Goal: Use online tool/utility: Use online tool/utility

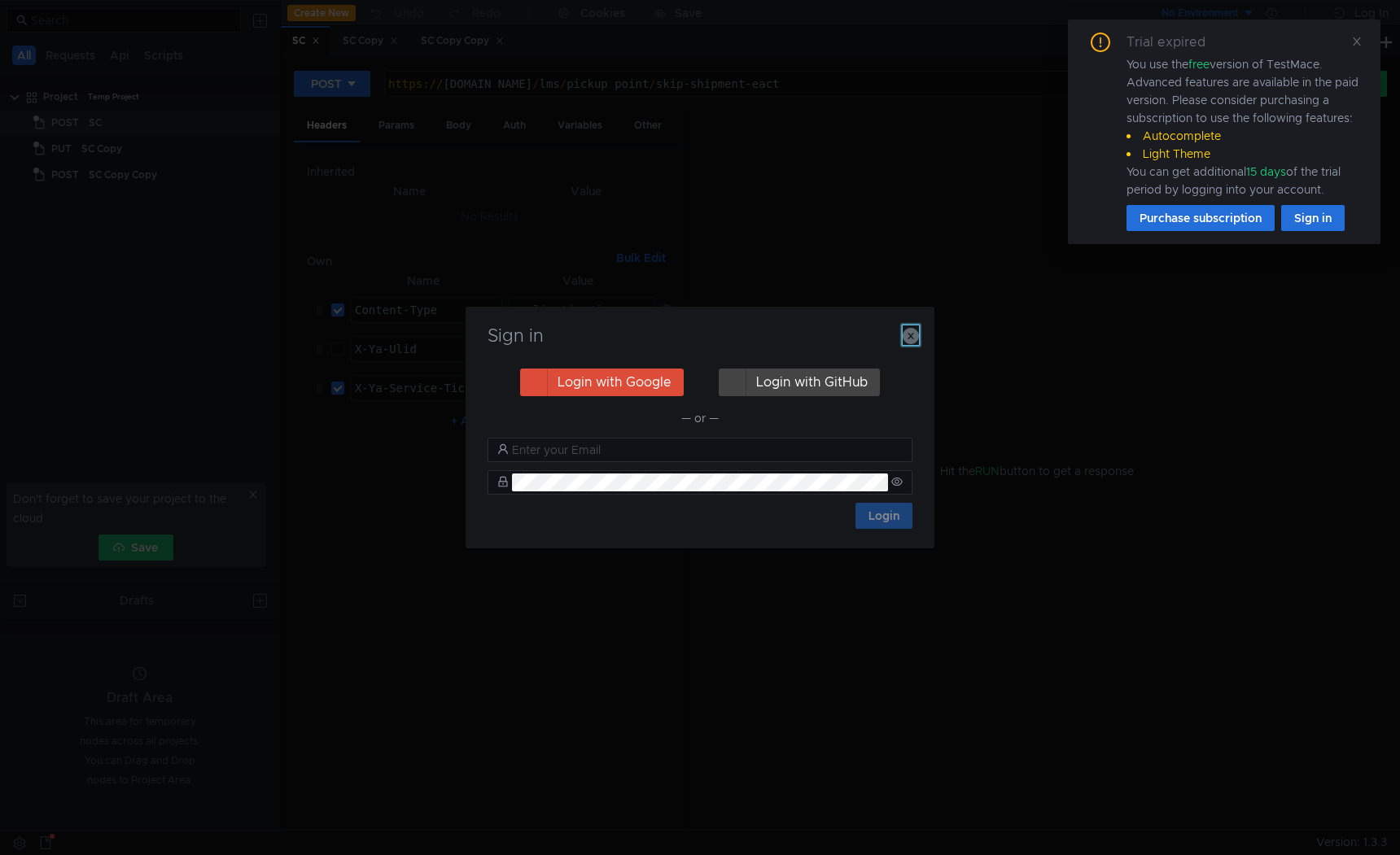
click at [915, 341] on icon "button" at bounding box center [910, 336] width 16 height 16
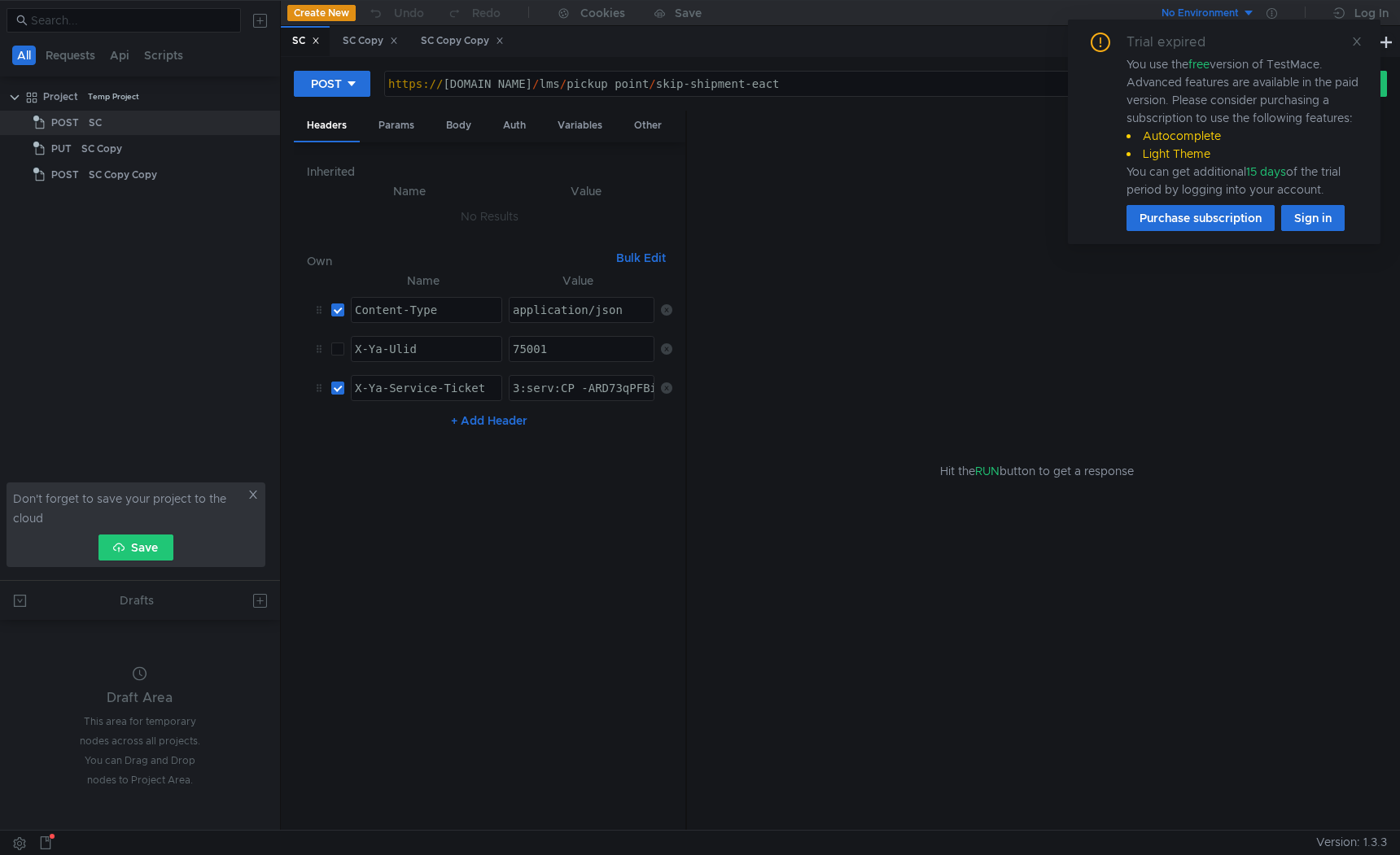
click at [915, 340] on div "Hit the RUN button to get a response" at bounding box center [1037, 471] width 661 height 721
drag, startPoint x: 454, startPoint y: 85, endPoint x: 443, endPoint y: 85, distance: 11.0
click at [443, 85] on div "https:// [DOMAIN_NAME] / lms / pickup_point / skip-shipment-eact" at bounding box center [829, 97] width 888 height 39
drag, startPoint x: 655, startPoint y: 83, endPoint x: 926, endPoint y: 87, distance: 271.0
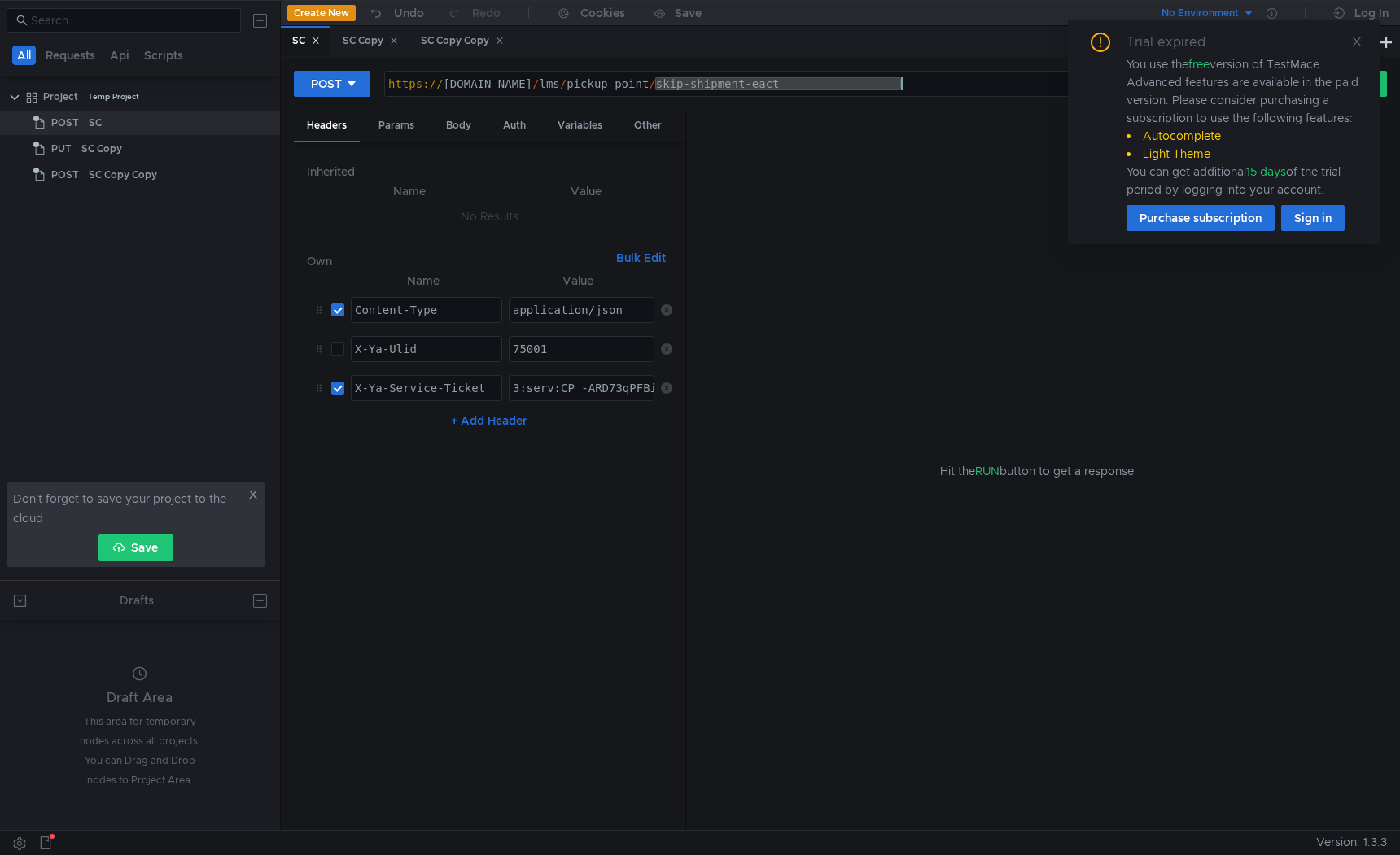
click at [926, 88] on div "https:// [DOMAIN_NAME] / lms / pickup_point / skip-shipment-eact" at bounding box center [829, 97] width 888 height 39
paste textarea "api/v1/destinations/search"
click at [656, 84] on div "https:// sc-int.tst.vs.market.yandex.netapi / v1 / destinations / search" at bounding box center [829, 97] width 888 height 39
type textarea "[URL][DOMAIN_NAME]"
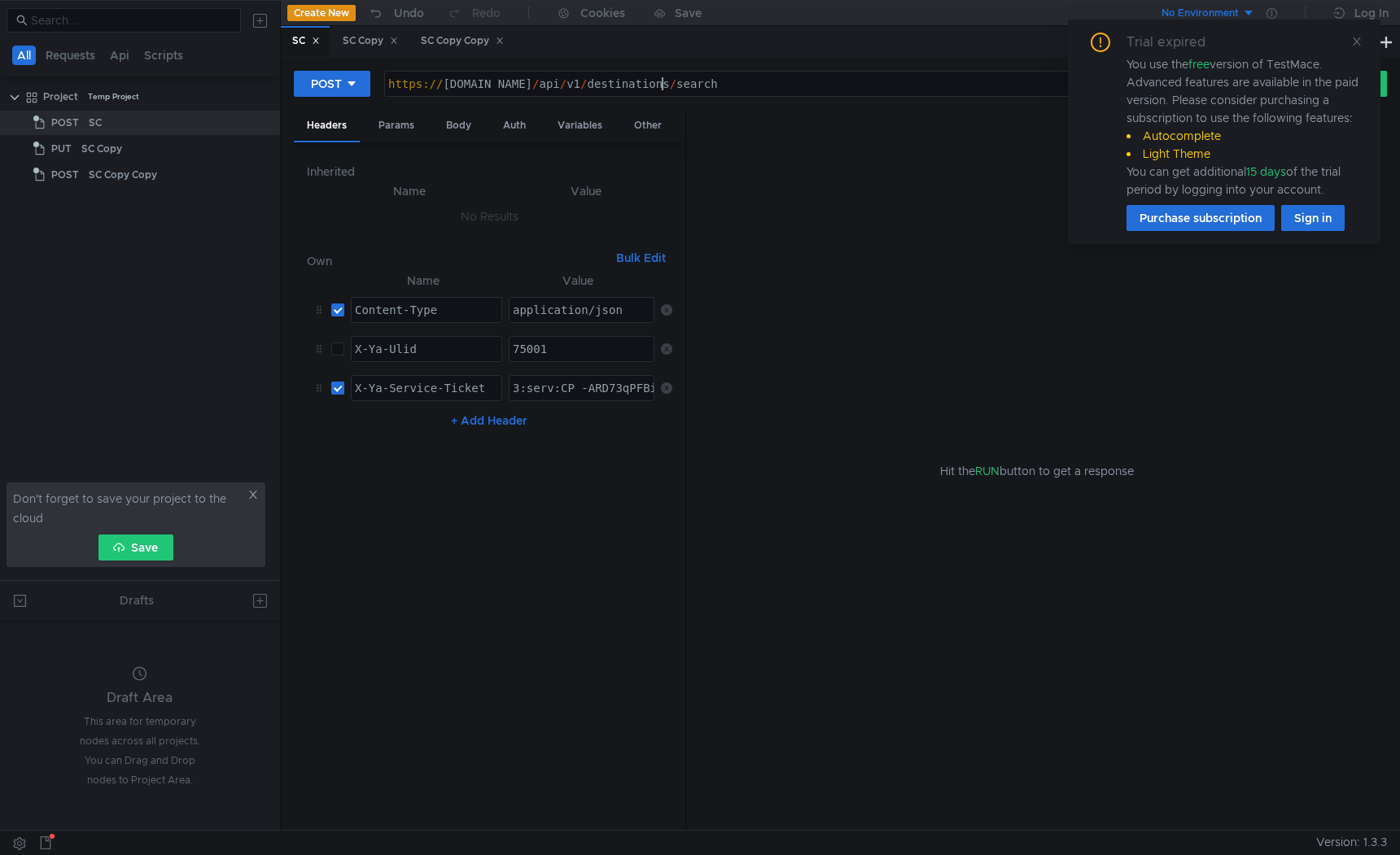
click at [335, 390] on input "checkbox" at bounding box center [337, 387] width 13 height 13
checkbox input "false"
click at [337, 360] on td at bounding box center [334, 349] width 19 height 39
click at [337, 352] on input "checkbox" at bounding box center [337, 349] width 13 height 13
checkbox input "true"
